Goal: Task Accomplishment & Management: Use online tool/utility

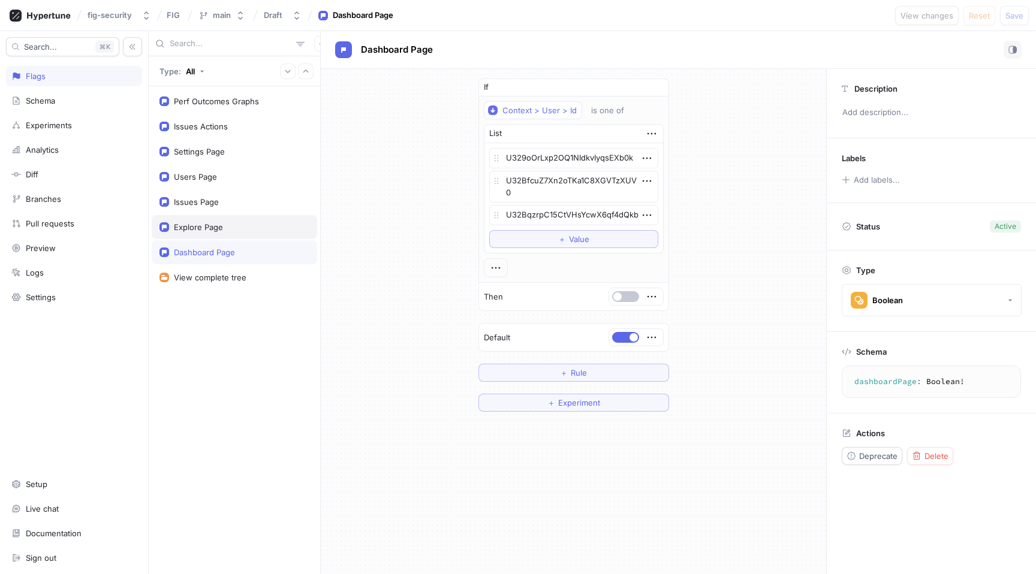
click at [210, 228] on div "Explore Page" at bounding box center [198, 227] width 49 height 10
type textarea "x"
type textarea "explorePage: Boolean!"
click at [222, 204] on div "Issues Page" at bounding box center [234, 202] width 150 height 10
type textarea "x"
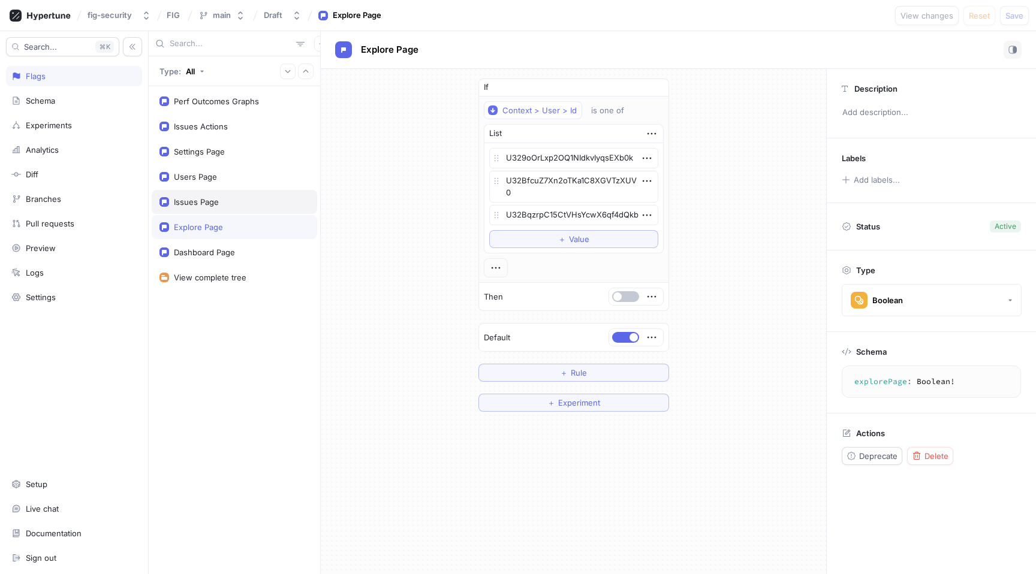
type textarea "issuesPage: Boolean!"
click at [195, 170] on div "Users Page" at bounding box center [234, 177] width 165 height 24
type textarea "x"
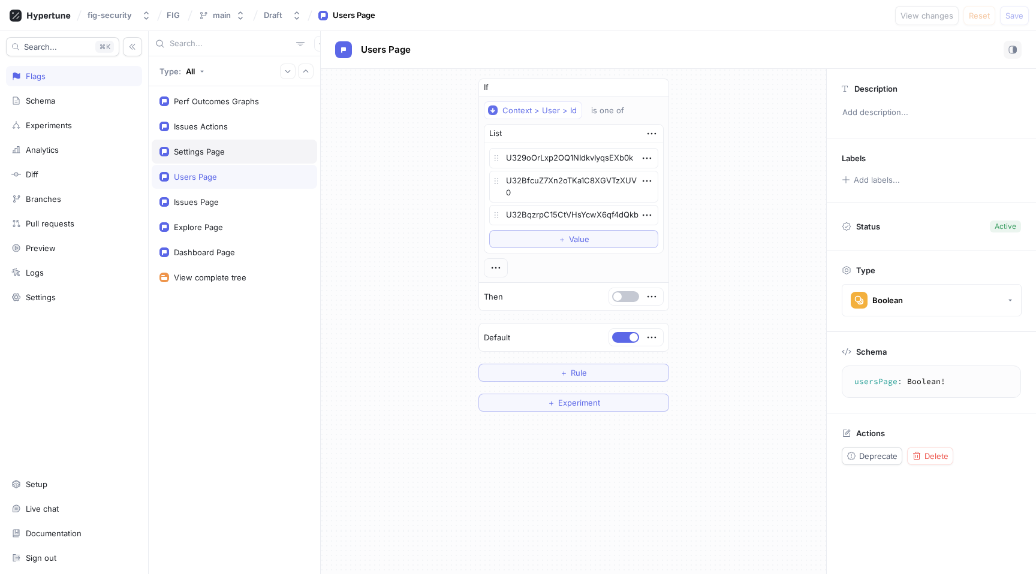
click at [200, 158] on div "Settings Page" at bounding box center [234, 152] width 165 height 24
type textarea "settingsPage: Boolean!"
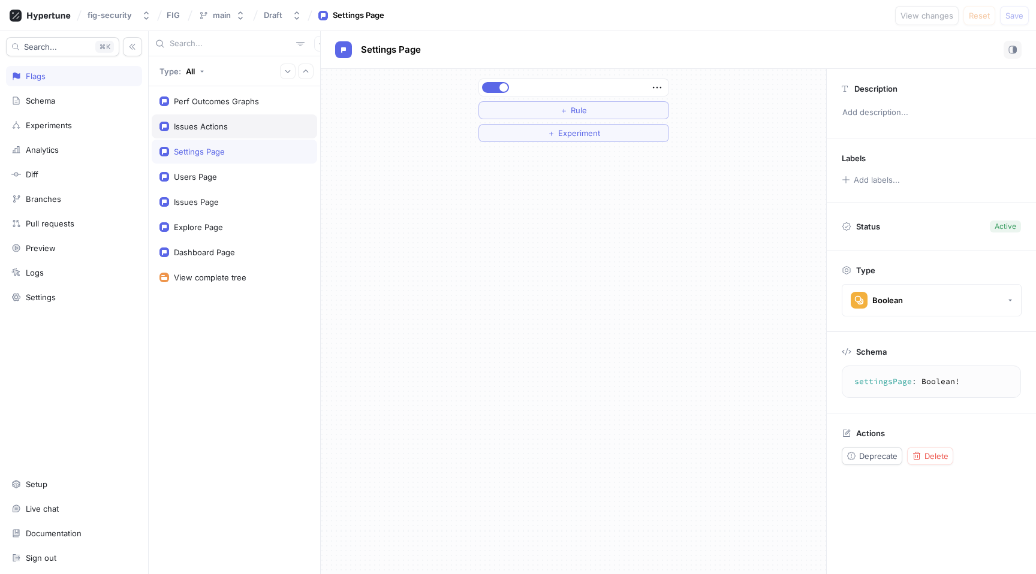
click at [212, 133] on div "Issues Actions" at bounding box center [234, 126] width 165 height 24
type textarea "x"
type textarea "issuesActions: Boolean!"
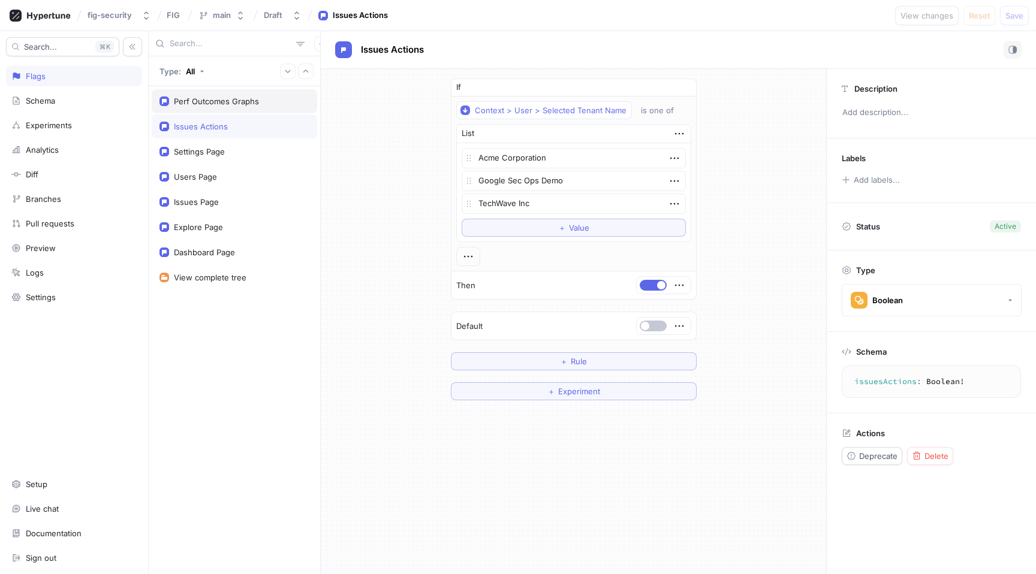
click at [221, 106] on div "Perf Outcomes Graphs" at bounding box center [234, 101] width 165 height 24
type textarea "x"
type textarea "perfOutcomesGraphs: Boolean!"
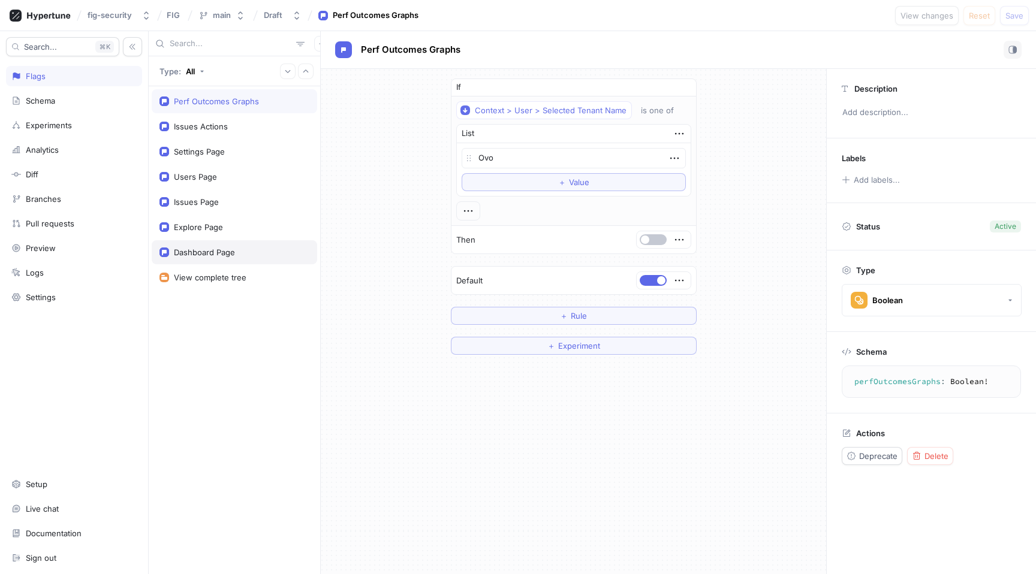
click at [216, 244] on div "Dashboard Page" at bounding box center [234, 252] width 165 height 24
type textarea "x"
type textarea "dashboardPage: Boolean!"
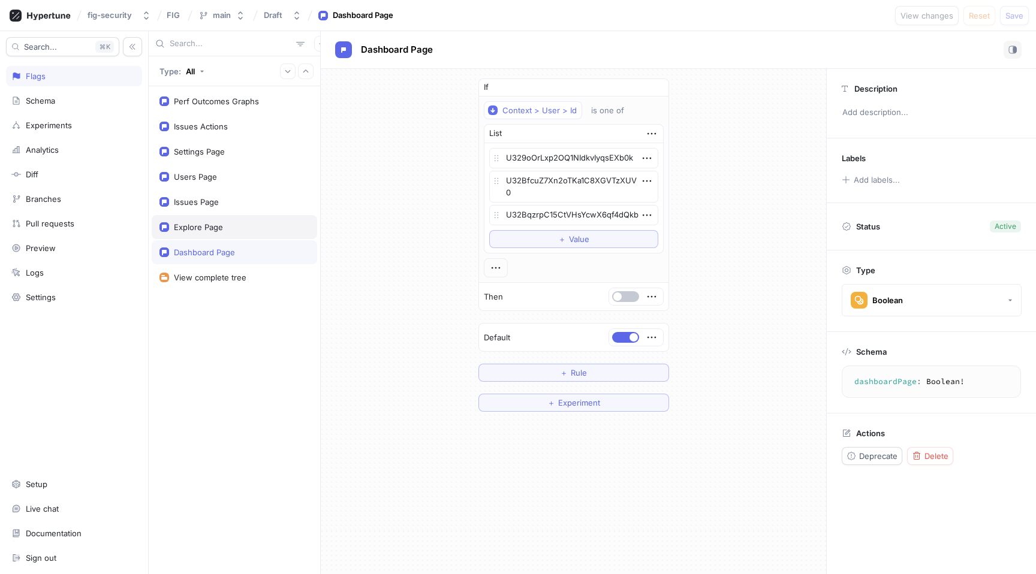
click at [250, 227] on div "Explore Page" at bounding box center [234, 227] width 150 height 10
type textarea "x"
type textarea "explorePage: Boolean!"
click at [234, 251] on div "Dashboard Page" at bounding box center [204, 253] width 61 height 10
type textarea "x"
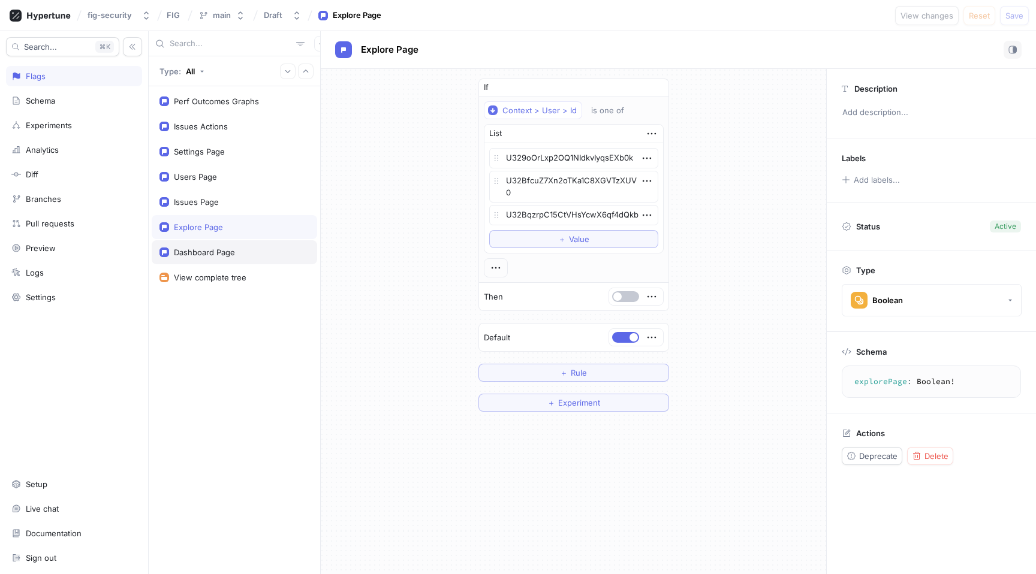
type textarea "dashboardPage: Boolean!"
click at [234, 233] on div "Explore Page" at bounding box center [234, 227] width 165 height 24
type textarea "x"
type textarea "explorePage: Boolean!"
click at [403, 230] on div "If Context > User > Id is one of List U329oOrLxp2OQ1NIdkvIyqsEXb0k U32BfcuZ7Xn2…" at bounding box center [573, 245] width 505 height 352
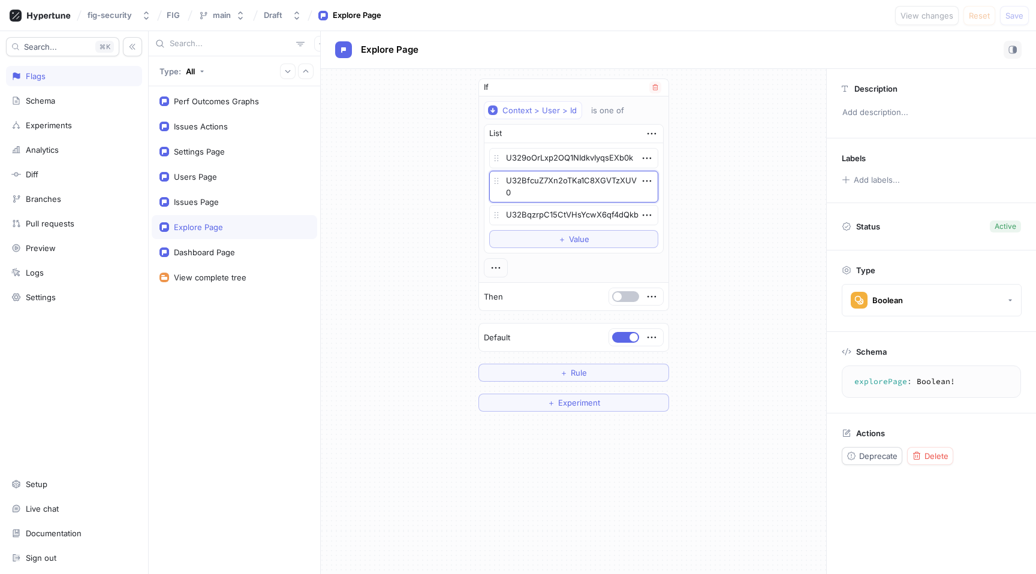
click at [552, 192] on textarea "U32BfcuZ7Xn2oTKa1C8XGVTzXUV0" at bounding box center [573, 187] width 169 height 32
click at [644, 183] on icon "button" at bounding box center [646, 180] width 13 height 13
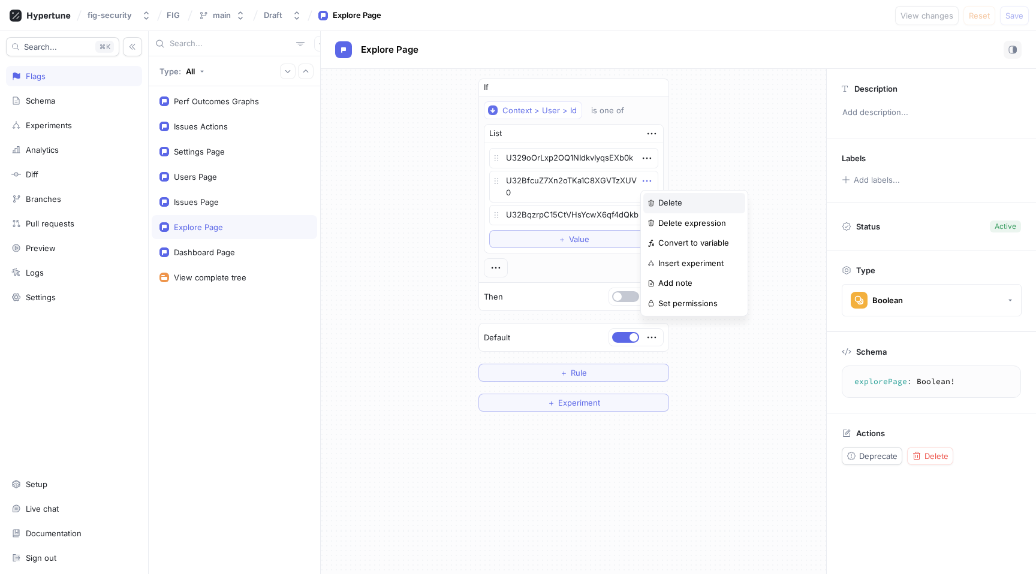
click at [659, 199] on p "Delete" at bounding box center [670, 203] width 24 height 12
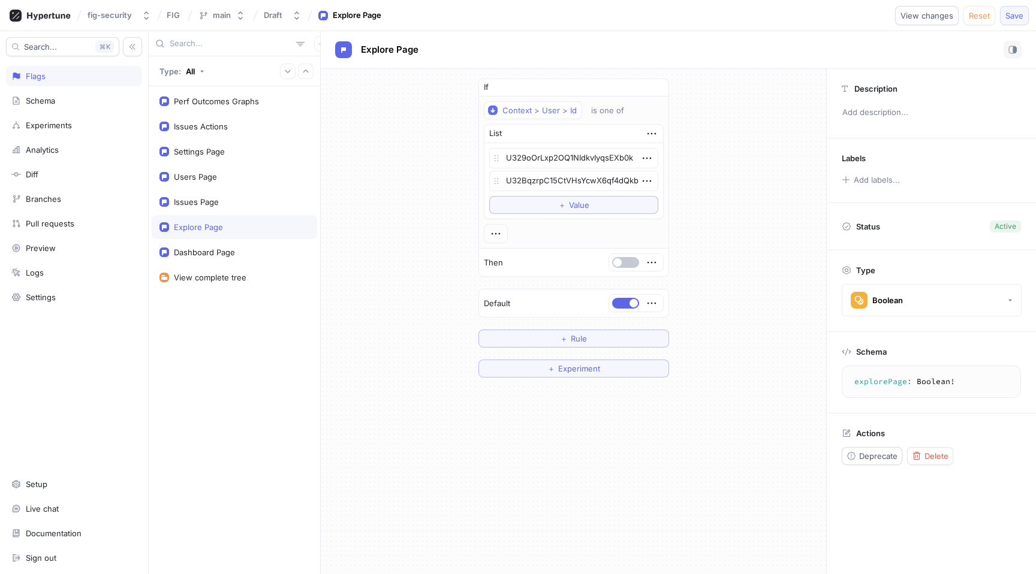
click at [1016, 13] on span "Save" at bounding box center [1014, 15] width 18 height 7
click at [221, 206] on div "Issues Page" at bounding box center [234, 202] width 150 height 10
type textarea "x"
type textarea "issuesPage: Boolean!"
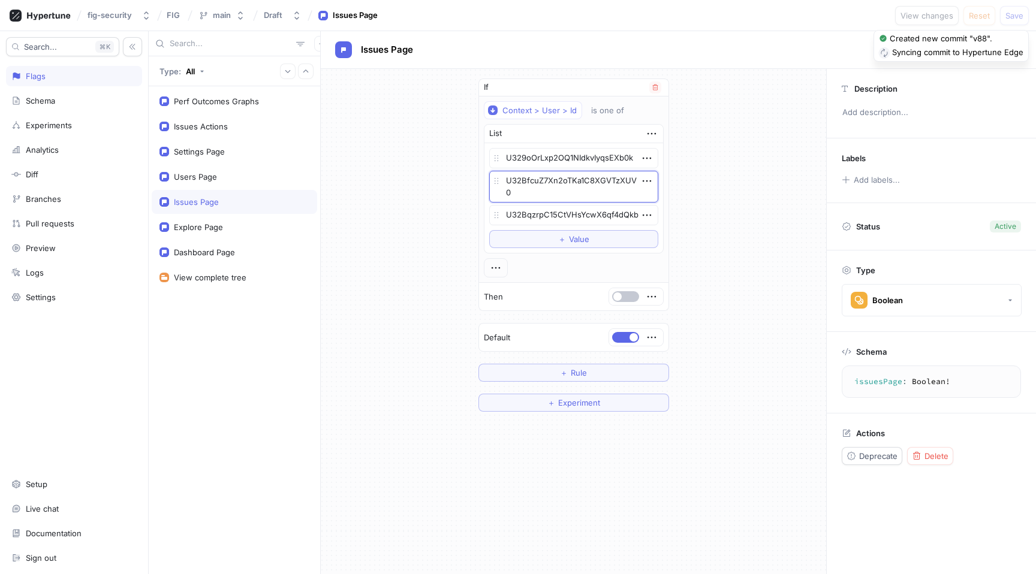
click at [548, 192] on textarea "U32BfcuZ7Xn2oTKa1C8XGVTzXUV0" at bounding box center [573, 187] width 169 height 32
click at [643, 179] on icon "button" at bounding box center [646, 180] width 13 height 13
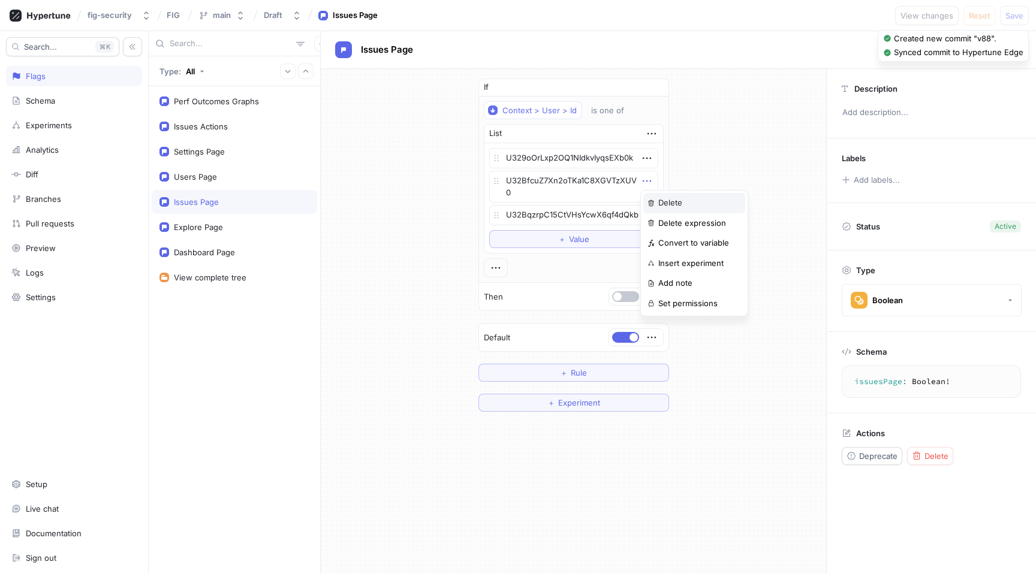
click at [654, 197] on div "Delete" at bounding box center [694, 203] width 102 height 20
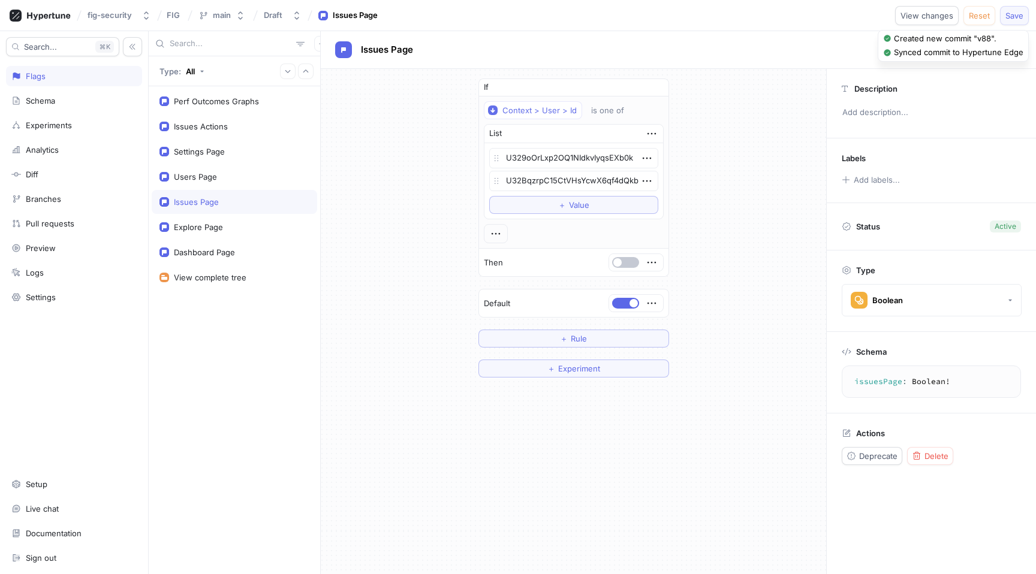
click at [1011, 17] on span "Save" at bounding box center [1014, 15] width 18 height 7
click at [249, 181] on div "Users Page" at bounding box center [234, 177] width 150 height 10
type textarea "x"
type textarea "usersPage: Boolean!"
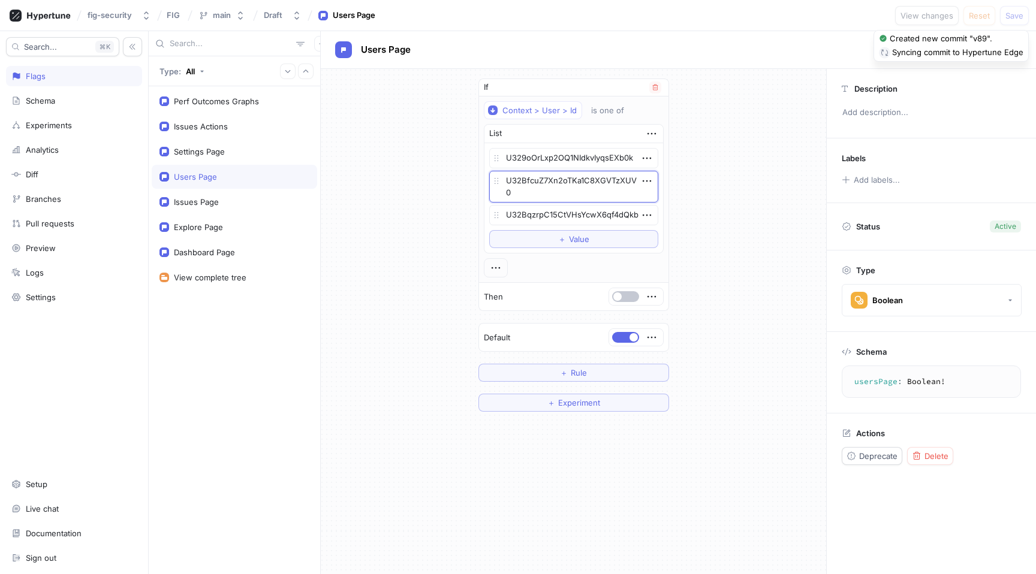
drag, startPoint x: 523, startPoint y: 197, endPoint x: 505, endPoint y: 183, distance: 22.7
click at [505, 183] on textarea "U32BfcuZ7Xn2oTKa1C8XGVTzXUV0" at bounding box center [573, 187] width 169 height 32
click at [644, 182] on icon "button" at bounding box center [646, 180] width 13 height 13
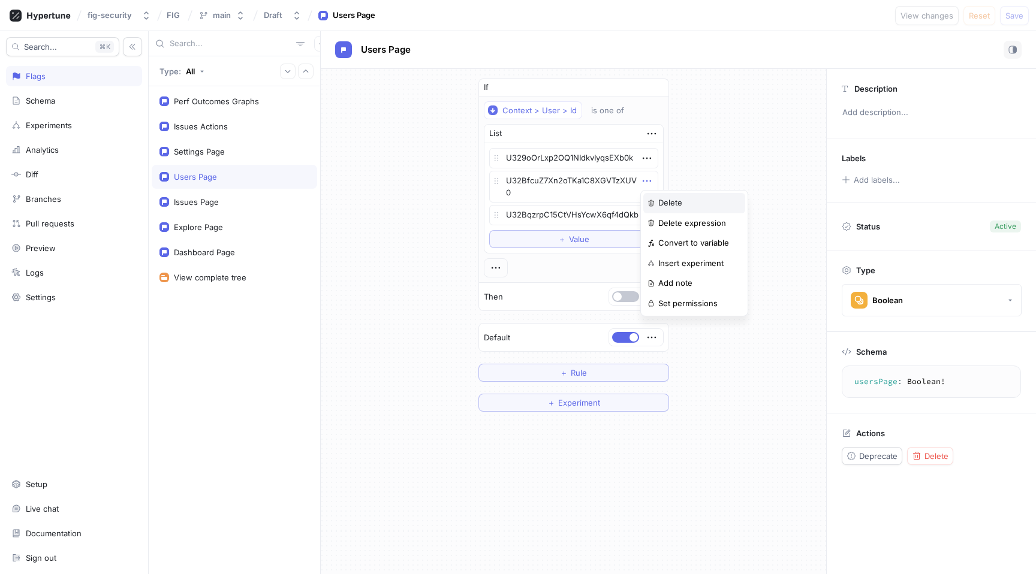
click at [653, 198] on div "Delete" at bounding box center [694, 203] width 102 height 20
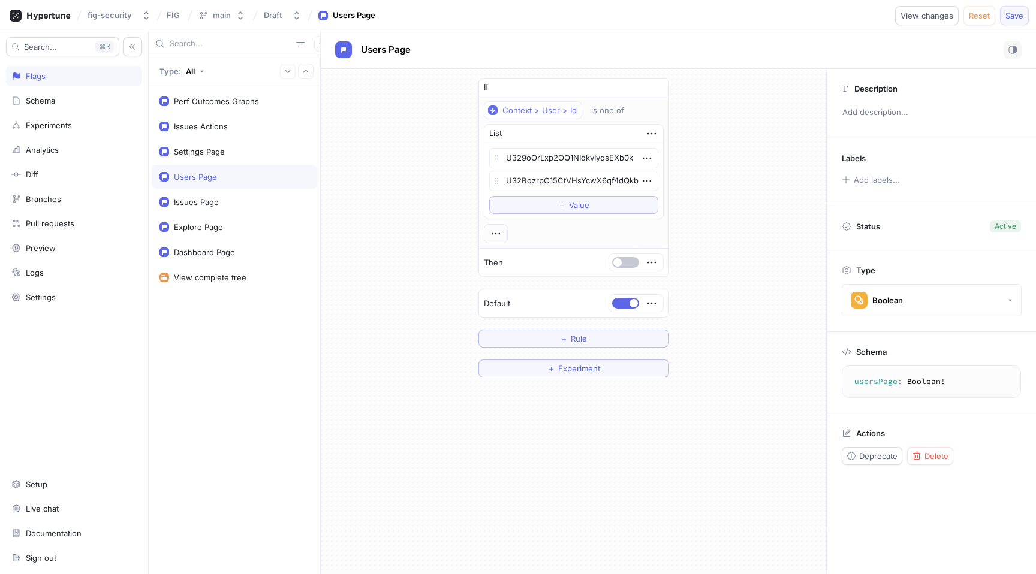
click at [1016, 17] on span "Save" at bounding box center [1014, 15] width 18 height 7
type textarea "x"
click at [252, 158] on div "Settings Page" at bounding box center [234, 152] width 165 height 24
type textarea "settingsPage: Boolean!"
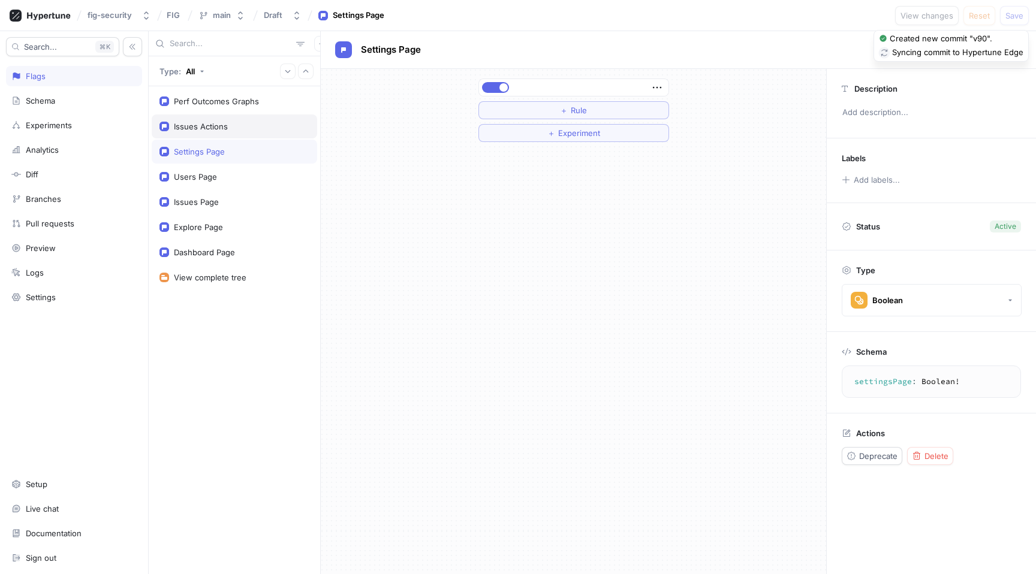
click at [245, 137] on div "Issues Actions" at bounding box center [234, 126] width 165 height 24
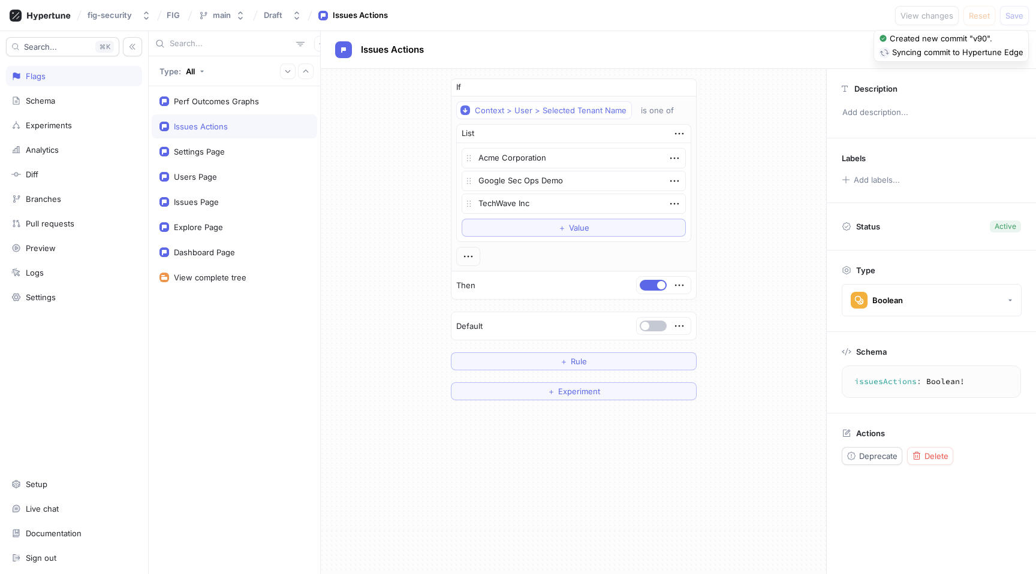
type textarea "x"
type textarea "issuesActions: Boolean!"
click at [231, 256] on div "Dashboard Page" at bounding box center [204, 253] width 61 height 10
type textarea "x"
type textarea "dashboardPage: Boolean!"
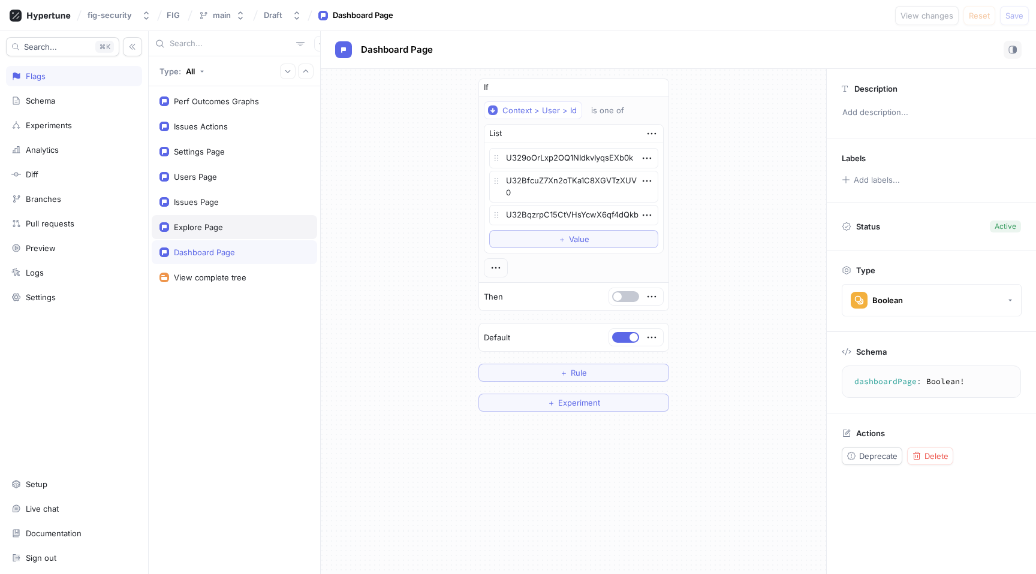
click at [234, 229] on div "Explore Page" at bounding box center [234, 227] width 150 height 10
type textarea "x"
type textarea "explorePage: Boolean!"
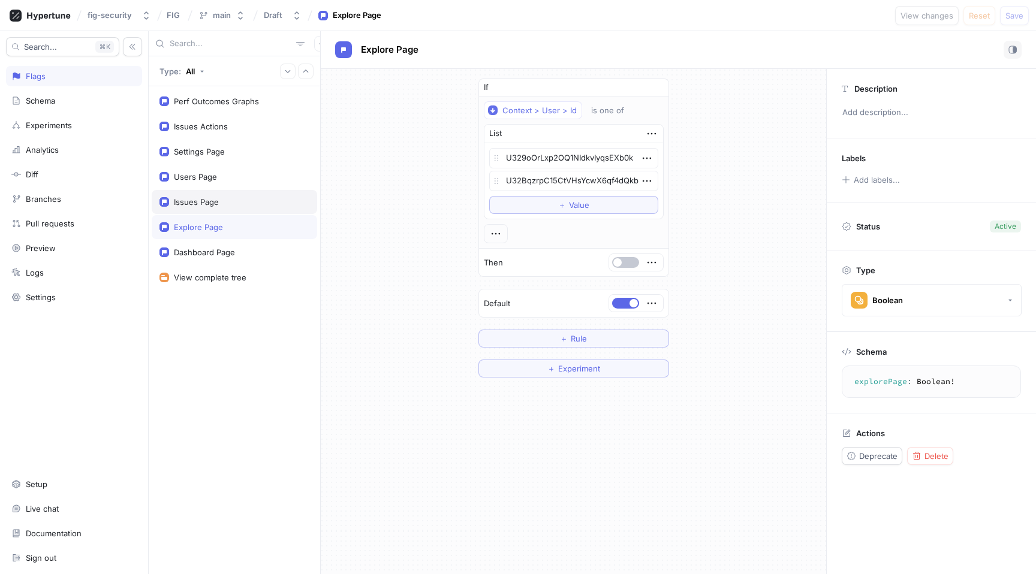
click at [233, 206] on div "Issues Page" at bounding box center [234, 202] width 150 height 10
type textarea "x"
type textarea "issuesPage: Boolean!"
click at [233, 185] on div "Users Page" at bounding box center [234, 177] width 165 height 24
type textarea "x"
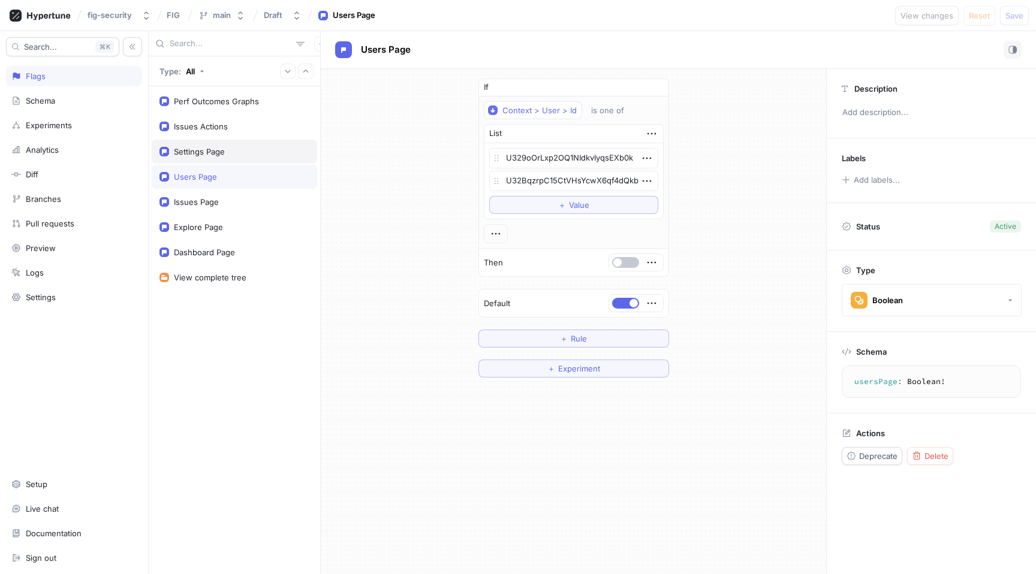
click at [246, 141] on div "Settings Page" at bounding box center [234, 152] width 165 height 24
type textarea "settingsPage: Boolean!"
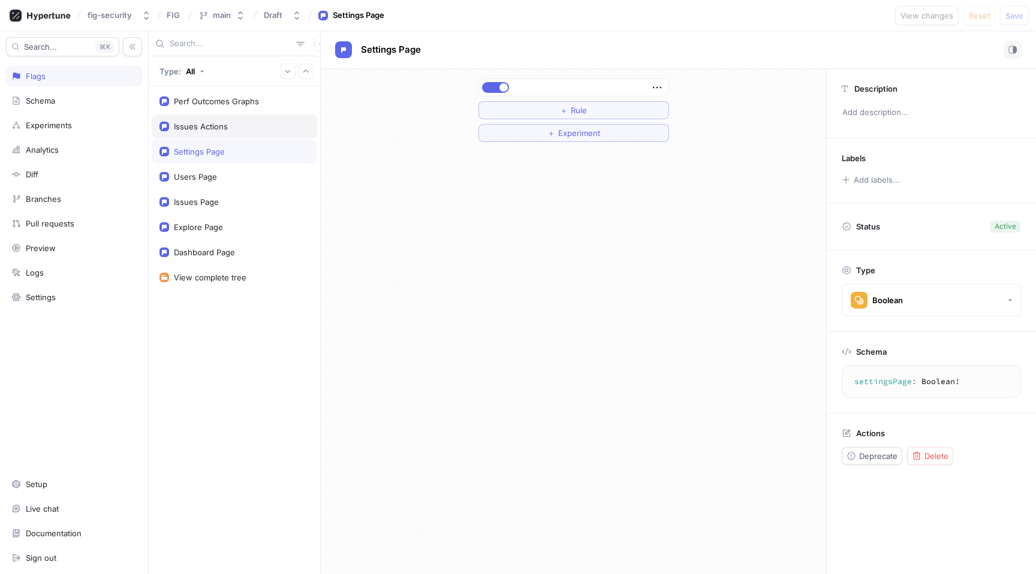
click at [246, 132] on div "Issues Actions" at bounding box center [234, 126] width 165 height 24
type textarea "x"
type textarea "issuesActions: Boolean!"
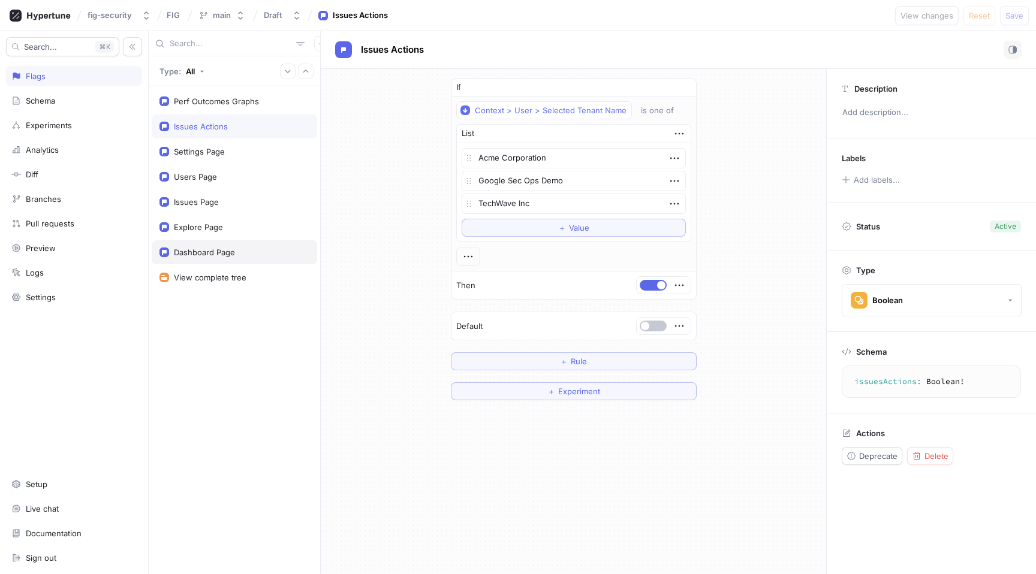
click at [243, 251] on div "Dashboard Page" at bounding box center [234, 253] width 150 height 10
type textarea "x"
type textarea "dashboardPage: Boolean!"
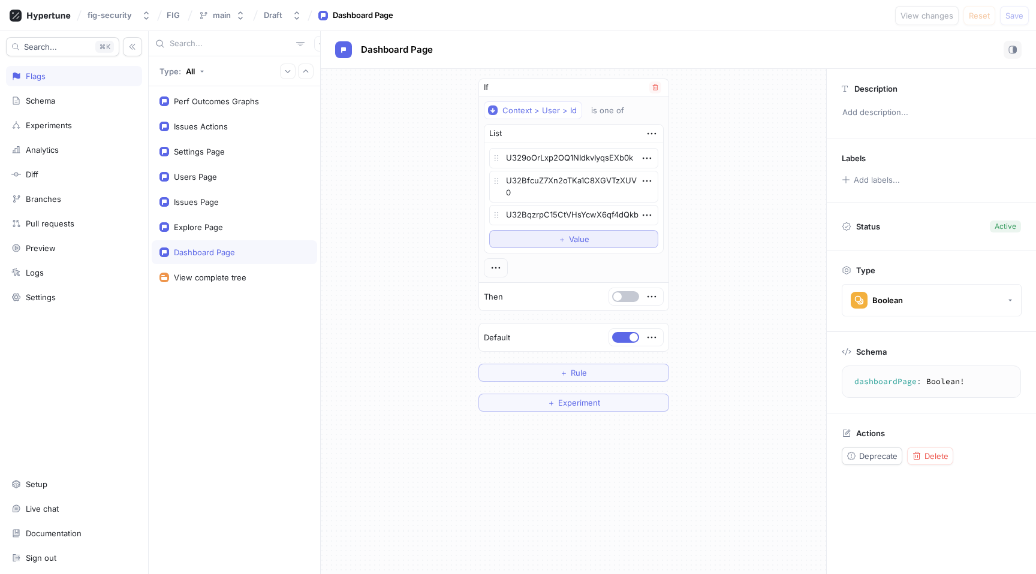
click at [588, 242] on span "Value" at bounding box center [579, 239] width 20 height 7
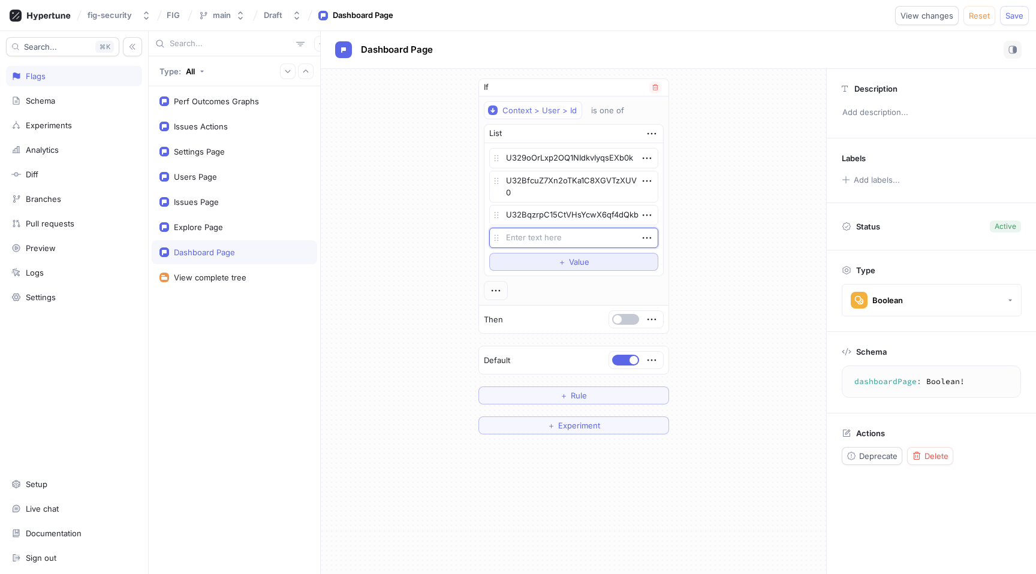
type textarea "x"
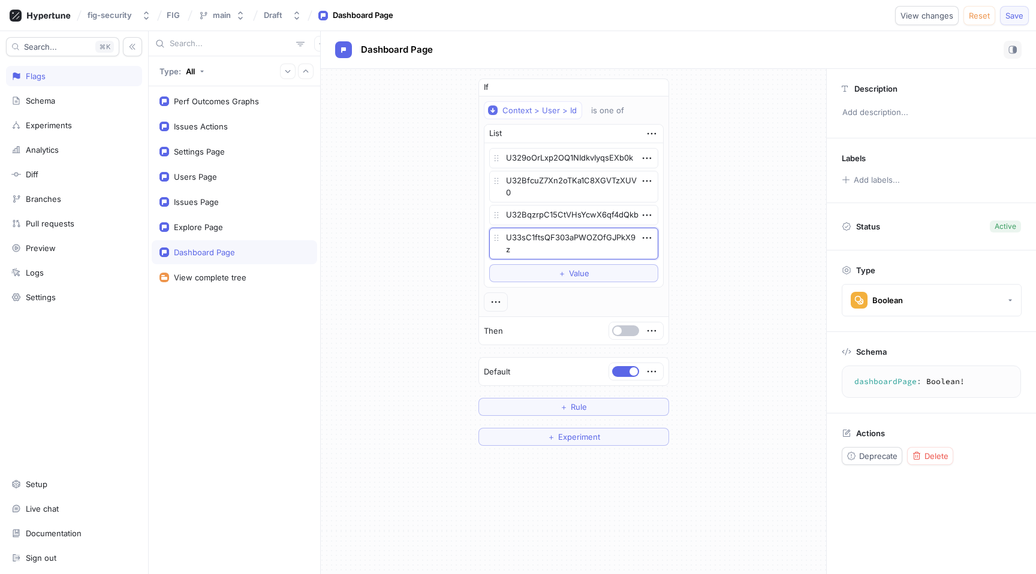
type textarea "U33sC1ftsQF303aPWOZOfGJPkX9z"
click at [1026, 17] on button "Save" at bounding box center [1014, 15] width 29 height 19
click at [363, 419] on div "If Context > User > Id is one of List U329oOrLxp2OQ1NIdkvIyqsEXb0k U32BfcuZ7Xn2…" at bounding box center [573, 262] width 505 height 387
type textarea "x"
